Goal: Information Seeking & Learning: Learn about a topic

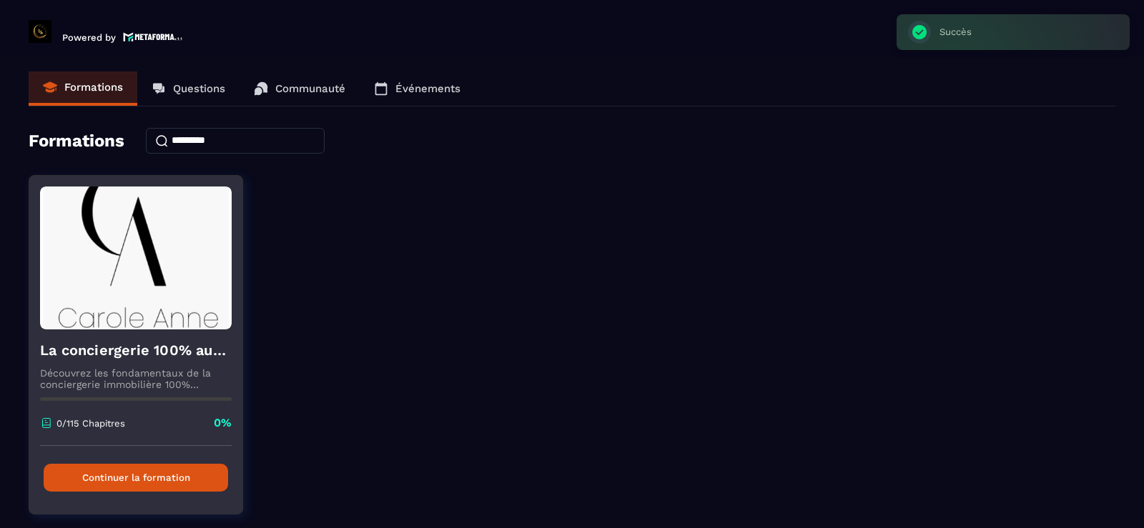
click at [146, 481] on button "Continuer la formation" at bounding box center [136, 478] width 185 height 28
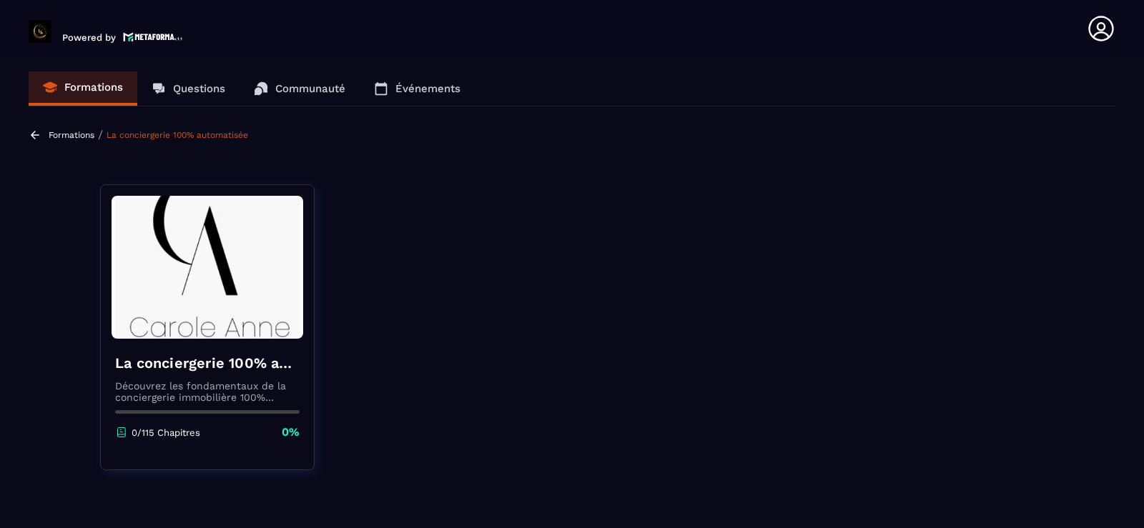
click at [198, 361] on h4 "La conciergerie 100% automatisée" at bounding box center [207, 363] width 185 height 20
drag, startPoint x: 194, startPoint y: 367, endPoint x: 193, endPoint y: 424, distance: 57.2
click at [193, 367] on h4 "La conciergerie 100% automatisée" at bounding box center [207, 363] width 185 height 20
click at [186, 433] on p "0/115 Chapitres" at bounding box center [166, 433] width 69 height 11
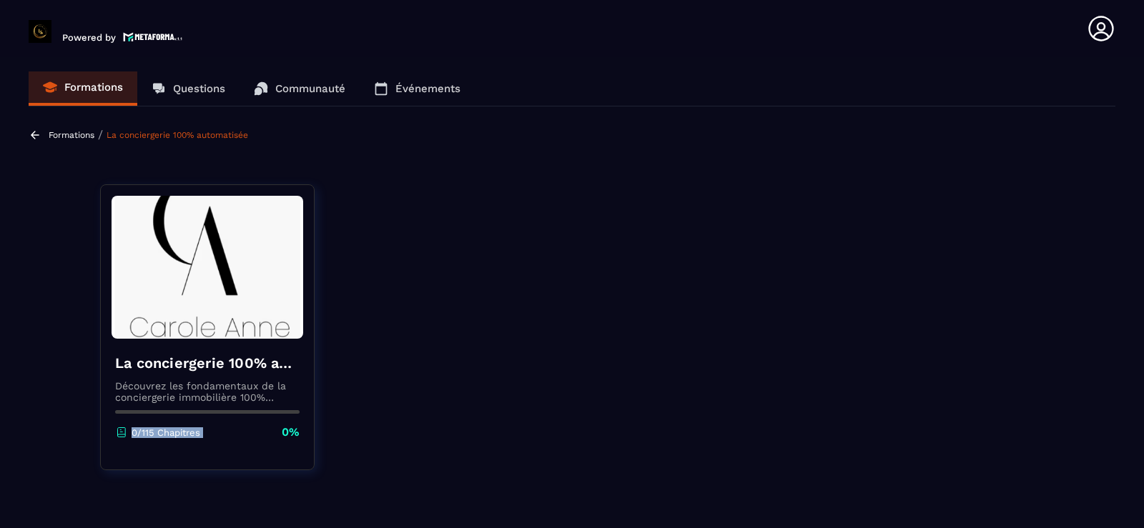
click at [186, 433] on p "0/115 Chapitres" at bounding box center [166, 433] width 69 height 11
click at [154, 300] on img at bounding box center [208, 267] width 192 height 143
click at [287, 431] on p "0%" at bounding box center [291, 433] width 18 height 16
click at [264, 446] on div "La conciergerie 100% automatisée Découvrez les fondamentaux de la conciergerie …" at bounding box center [207, 397] width 213 height 116
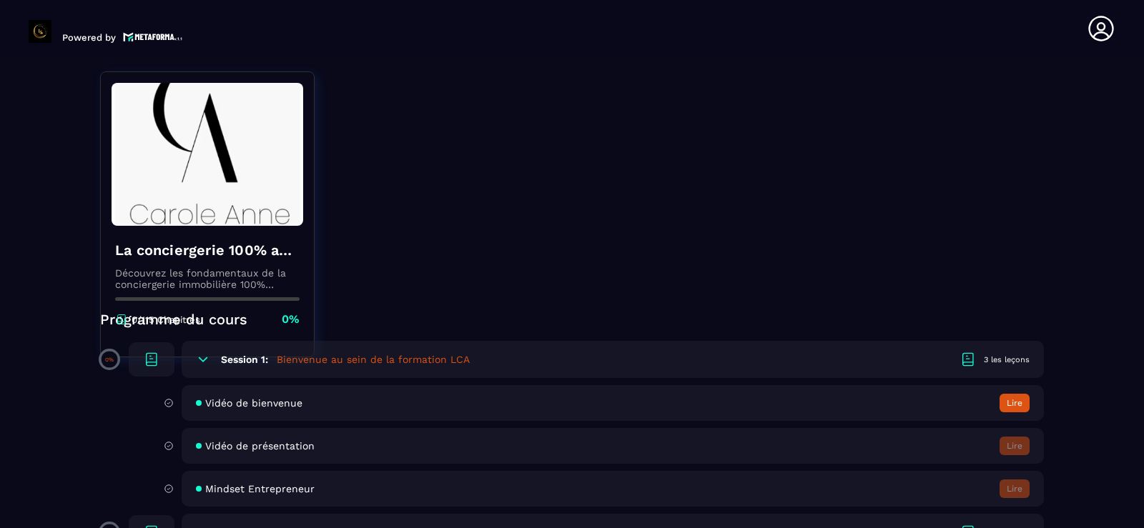
scroll to position [257, 0]
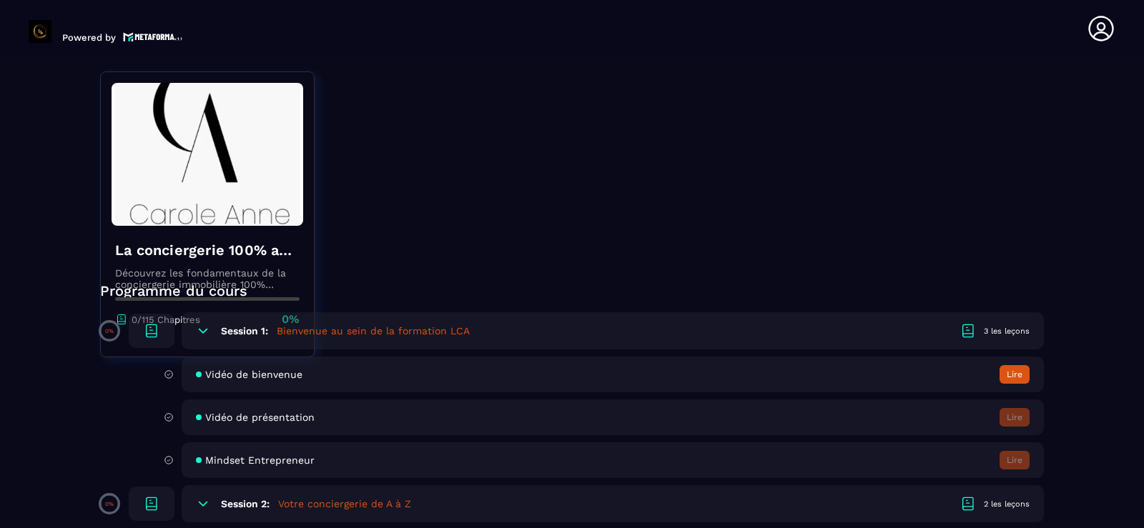
click at [996, 508] on div "2 les leçons" at bounding box center [1007, 504] width 46 height 11
click at [225, 466] on span "Mindset Entrepreneur" at bounding box center [259, 460] width 109 height 11
click at [282, 378] on span "Vidéo de bienvenue" at bounding box center [253, 374] width 97 height 11
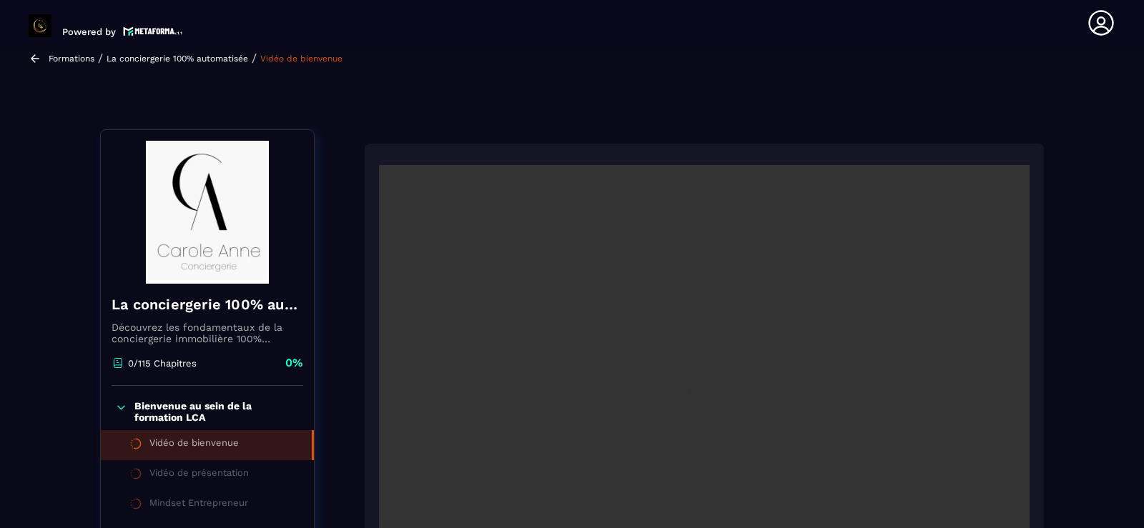
scroll to position [149, 0]
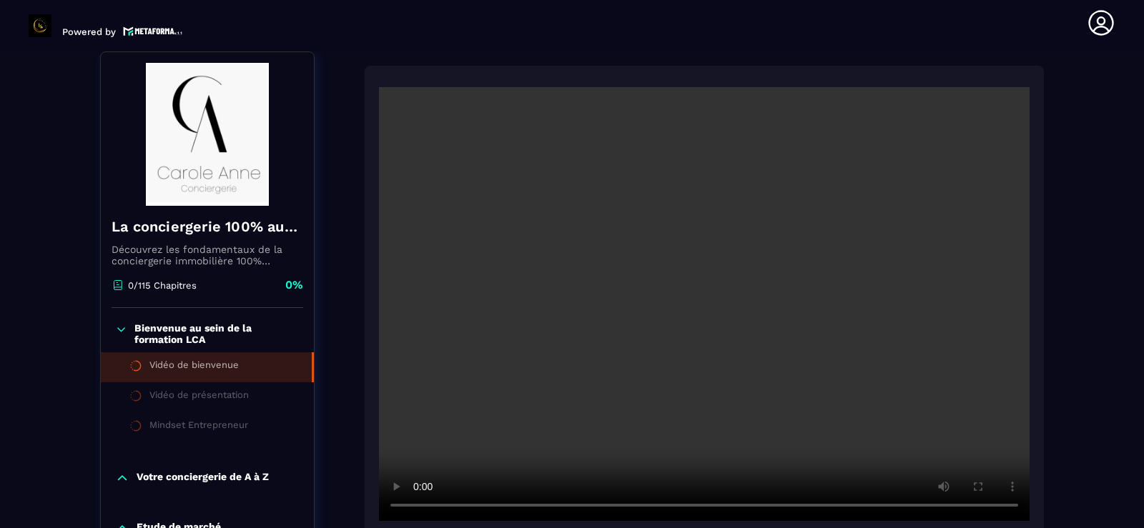
click at [550, 388] on video at bounding box center [704, 304] width 651 height 434
click at [793, 407] on video at bounding box center [704, 304] width 651 height 434
click at [197, 393] on div "Vidéo de présentation" at bounding box center [198, 398] width 99 height 16
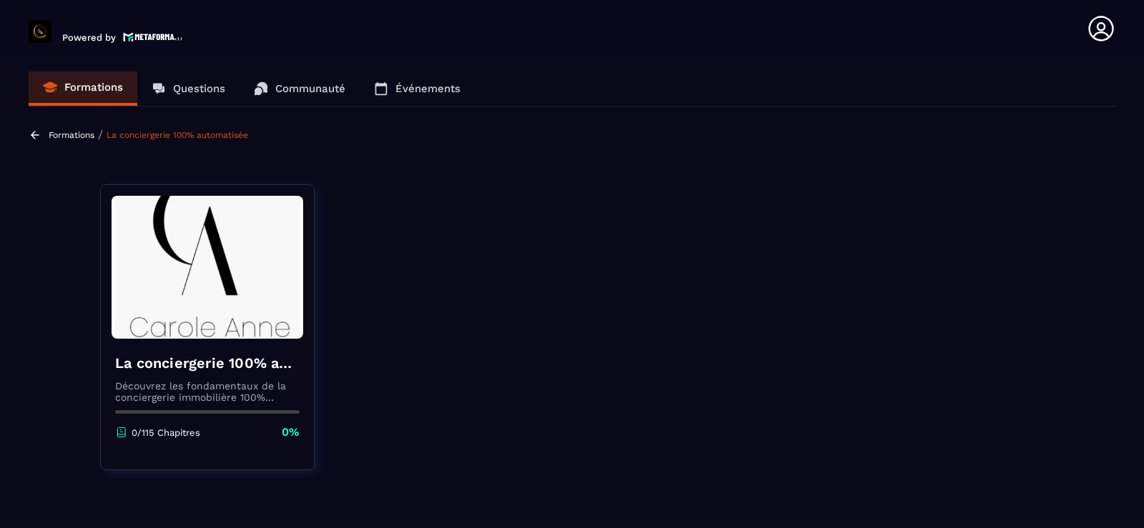
click at [232, 380] on p "Découvrez les fondamentaux de la conciergerie immobilière 100% automatisée. Cet…" at bounding box center [207, 391] width 185 height 23
click at [162, 158] on section "Formations Questions Communauté Événements Formations / La conciergerie 100% au…" at bounding box center [572, 295] width 1144 height 477
click at [170, 127] on section "Formations Questions Communauté Événements Formations / La conciergerie 100% au…" at bounding box center [572, 295] width 1144 height 477
click at [176, 94] on p "Questions" at bounding box center [199, 88] width 52 height 13
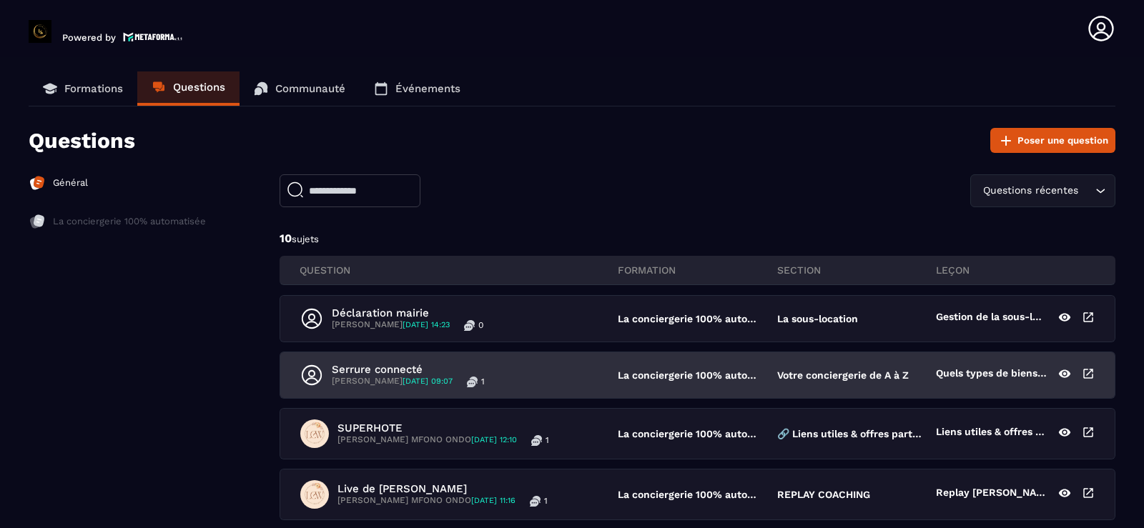
click at [385, 367] on p "Serrure connecté" at bounding box center [408, 369] width 153 height 13
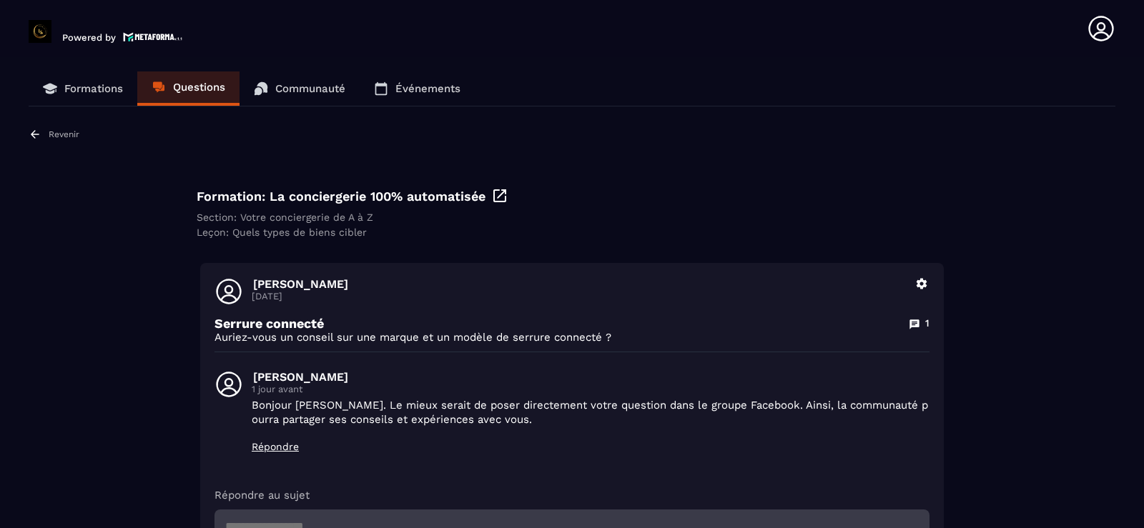
click at [388, 420] on p "Bonjour [PERSON_NAME]. Le mieux serait de poser directement votre question dans…" at bounding box center [591, 412] width 678 height 29
click at [117, 94] on p "Formations" at bounding box center [93, 88] width 59 height 13
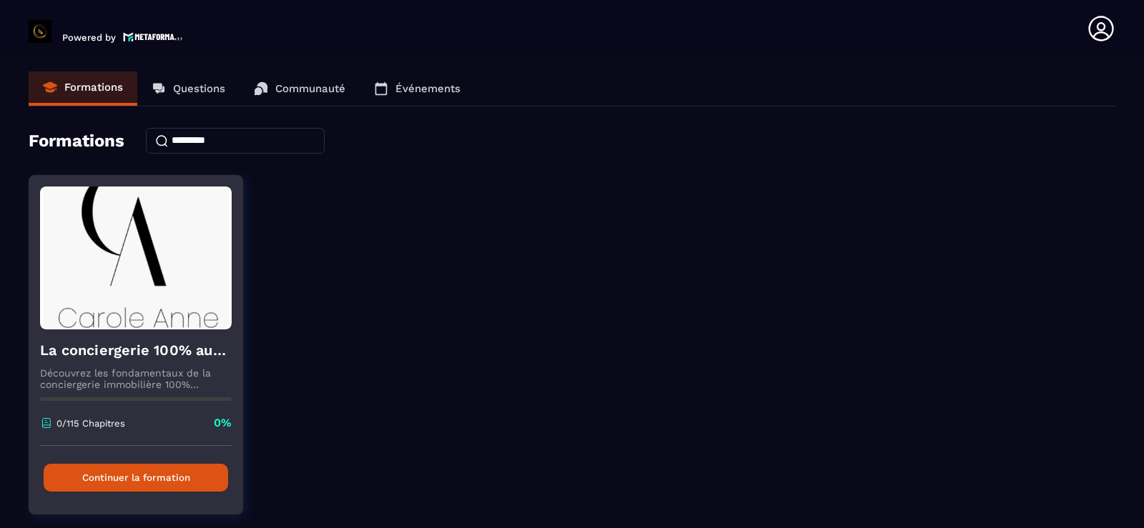
click at [168, 362] on div "La conciergerie 100% automatisée Découvrez les fondamentaux de la conciergerie …" at bounding box center [135, 388] width 213 height 117
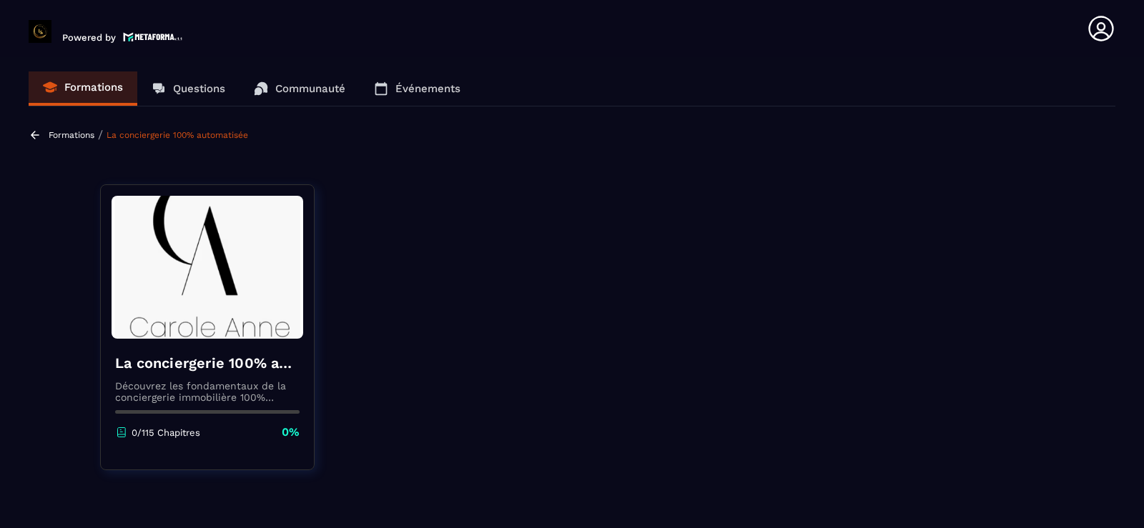
click at [275, 396] on p "Découvrez les fondamentaux de la conciergerie immobilière 100% automatisée. Cet…" at bounding box center [207, 391] width 185 height 23
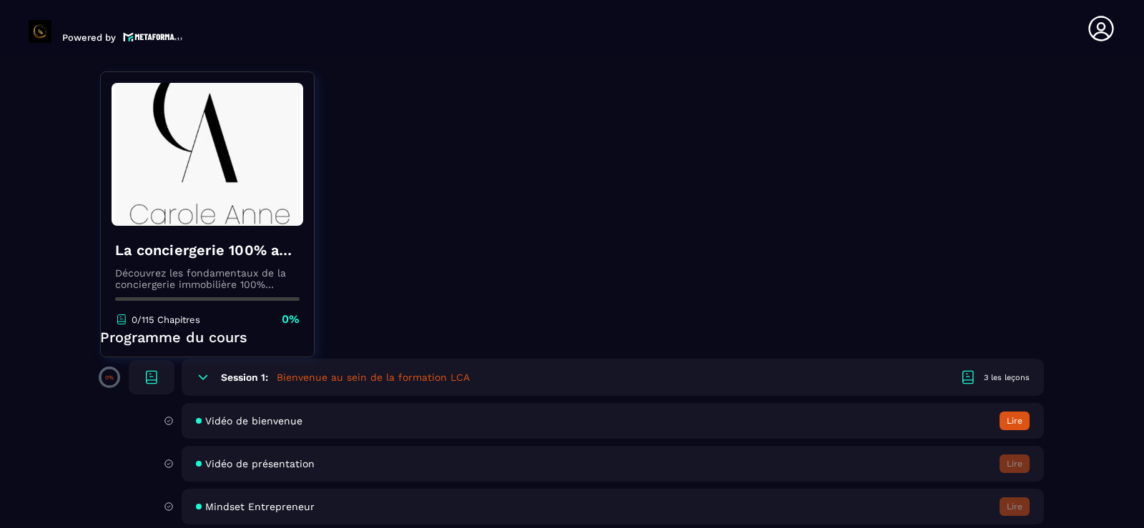
scroll to position [229, 0]
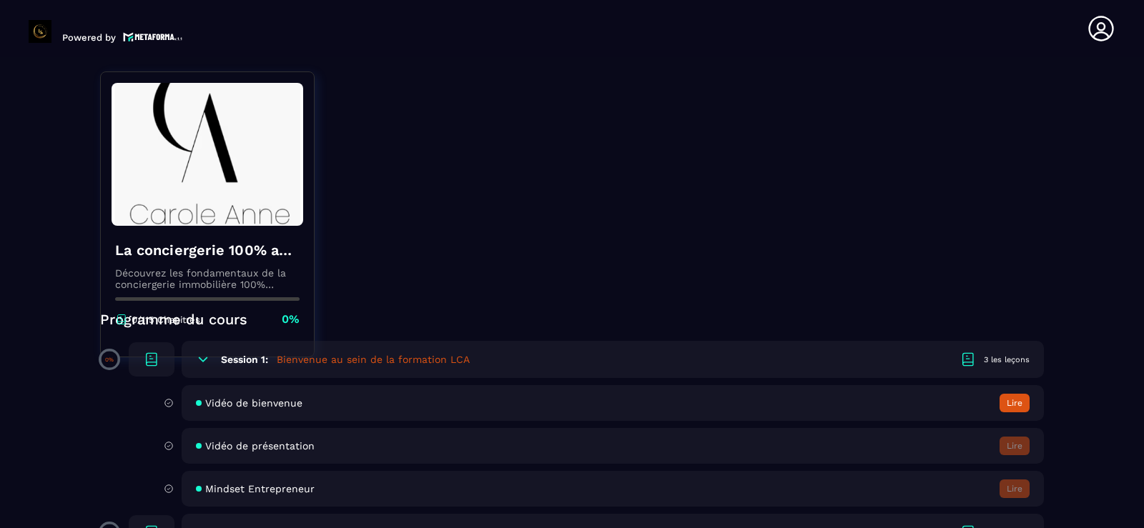
click at [220, 454] on div "Vidéo de présentation Lire" at bounding box center [613, 446] width 862 height 36
click at [985, 499] on div "Mindset Entrepreneur Lire" at bounding box center [613, 489] width 862 height 36
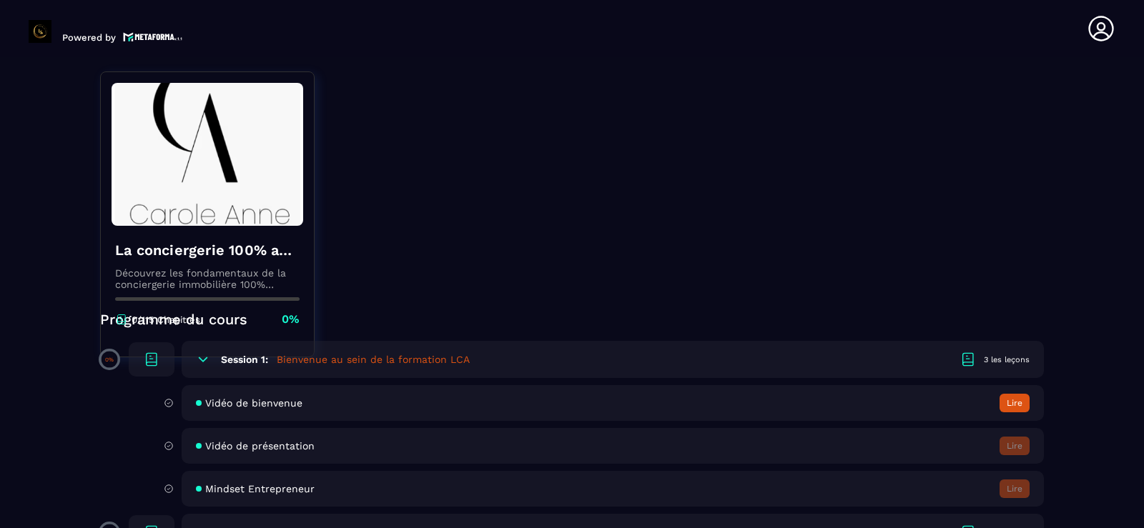
click at [248, 323] on div "0/115 Chapitres 0%" at bounding box center [207, 320] width 185 height 16
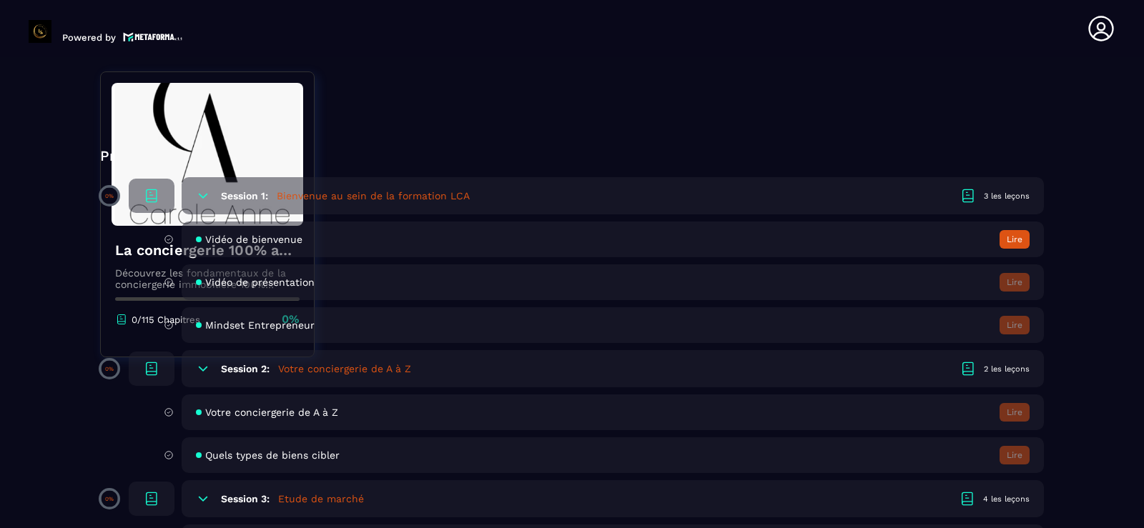
scroll to position [400, 0]
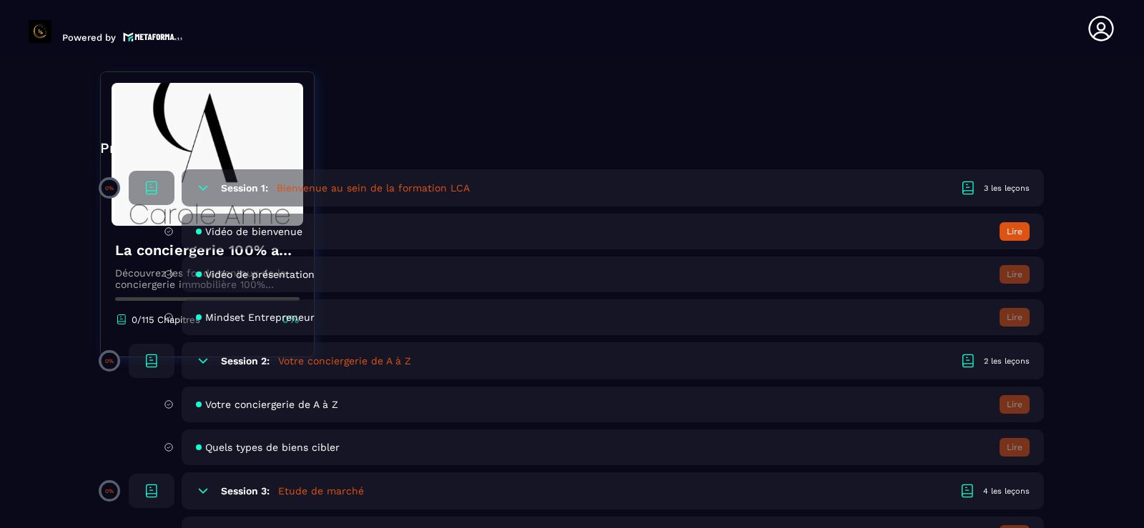
click at [390, 365] on h5 "Votre conciergerie de A à Z" at bounding box center [344, 361] width 133 height 14
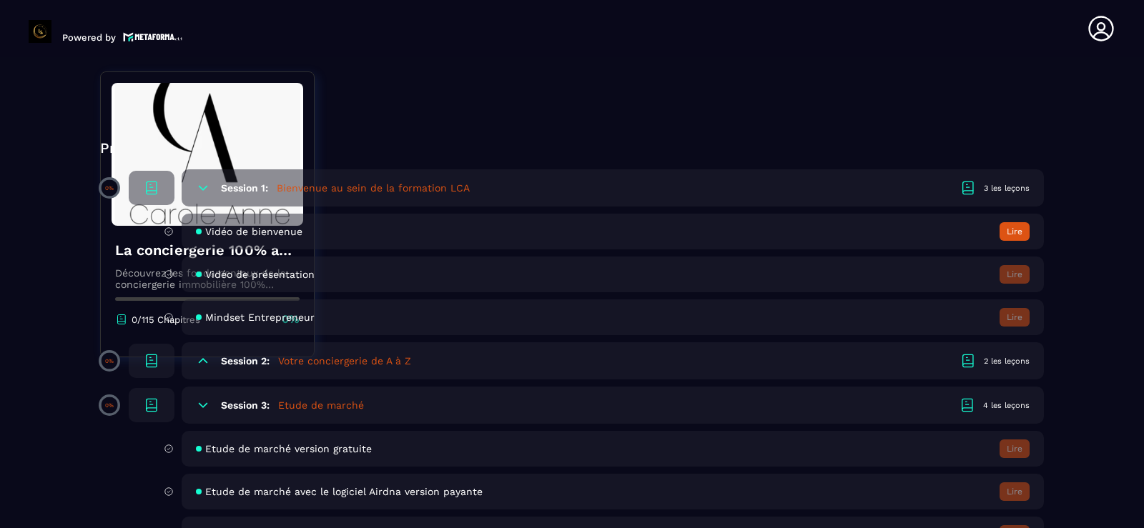
click at [1013, 366] on div "2 les leçons" at bounding box center [1007, 361] width 46 height 11
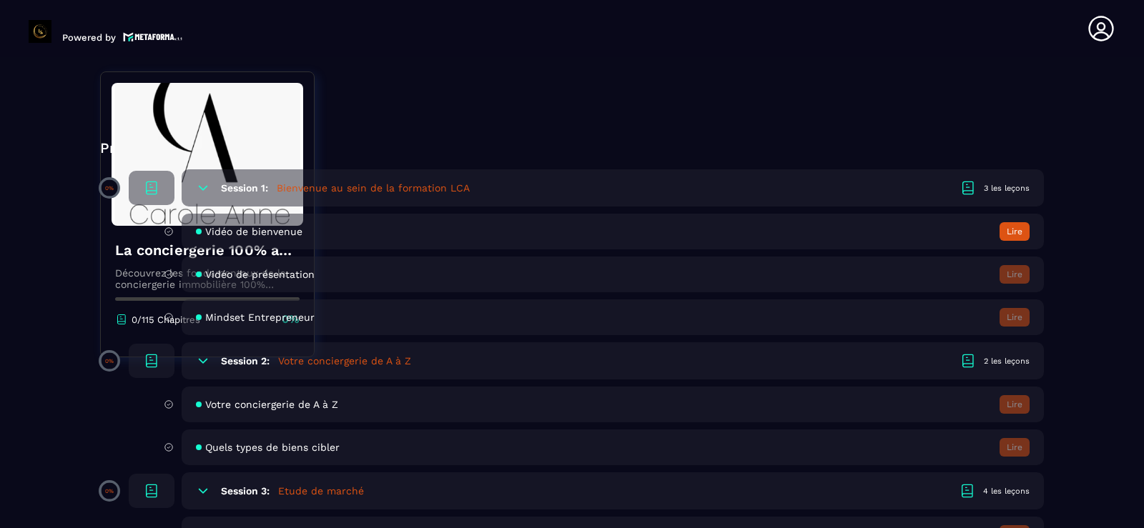
click at [967, 361] on icon at bounding box center [968, 361] width 17 height 17
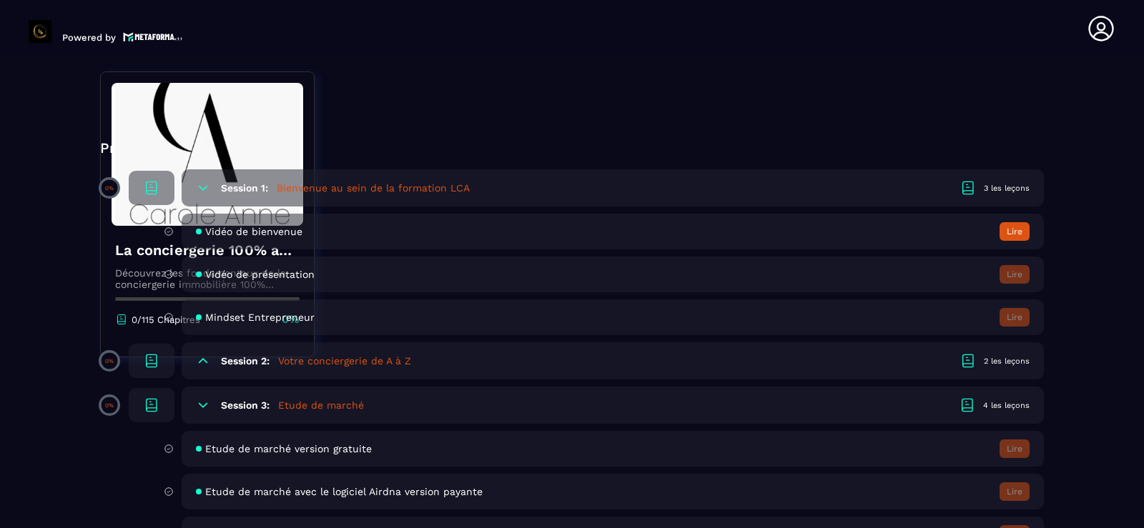
click at [303, 409] on h5 "Etude de marché" at bounding box center [321, 405] width 86 height 14
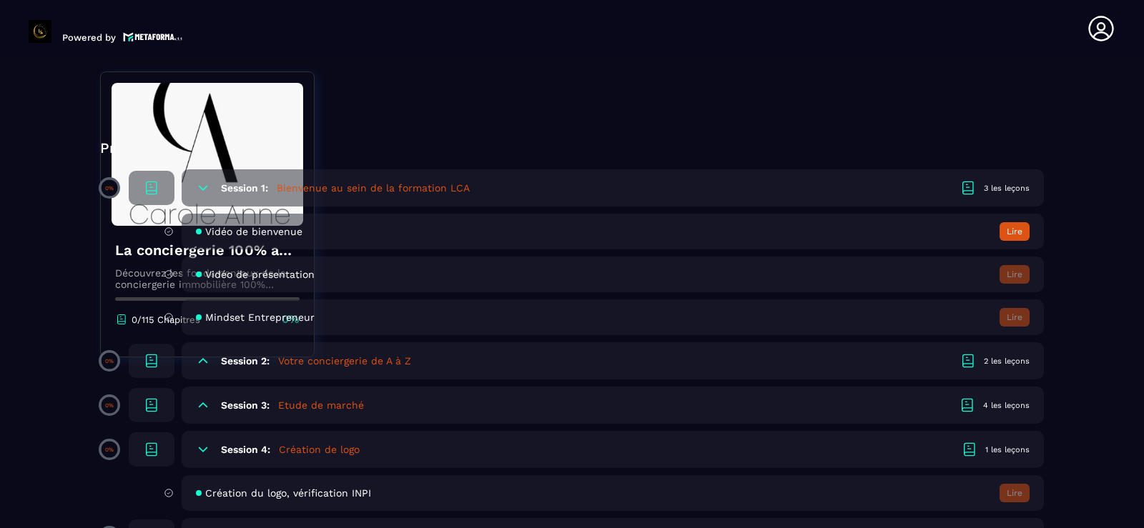
click at [352, 365] on h5 "Votre conciergerie de A à Z" at bounding box center [344, 361] width 133 height 14
